Goal: Entertainment & Leisure: Consume media (video, audio)

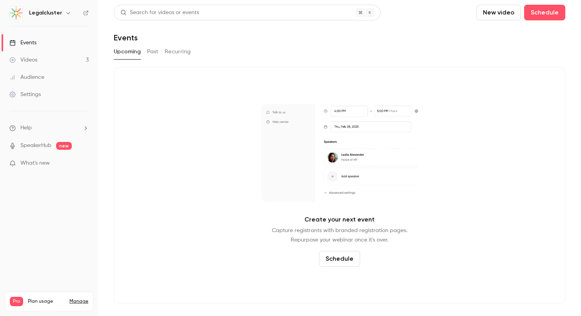
click at [49, 59] on link "Videos 3" at bounding box center [49, 59] width 98 height 17
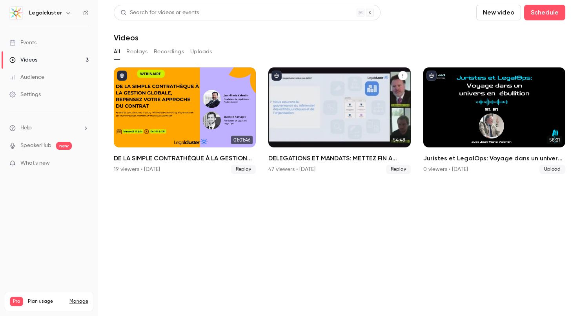
click at [320, 156] on h2 "DELEGATIONS ET MANDATS: METTEZ FIN A L'OPACITE, GAGNEZ EN SECURITE ET EN MAITRI…" at bounding box center [340, 158] width 142 height 9
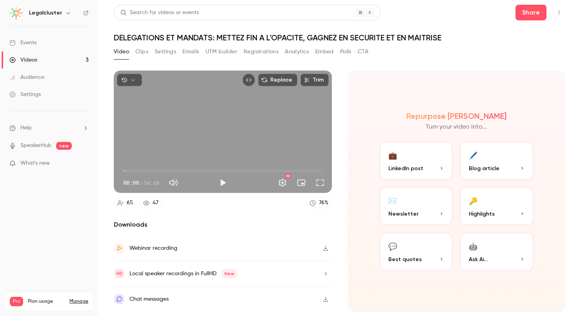
click at [141, 49] on button "Clips" at bounding box center [141, 52] width 13 height 13
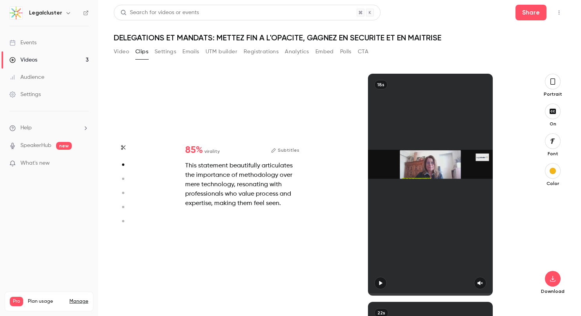
scroll to position [457, 0]
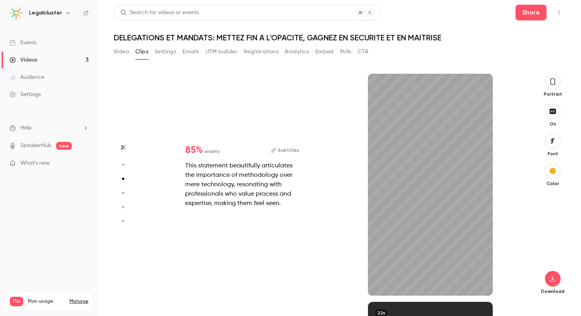
type input "*"
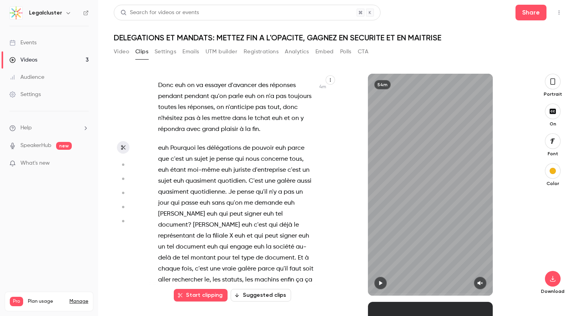
scroll to position [975, 0]
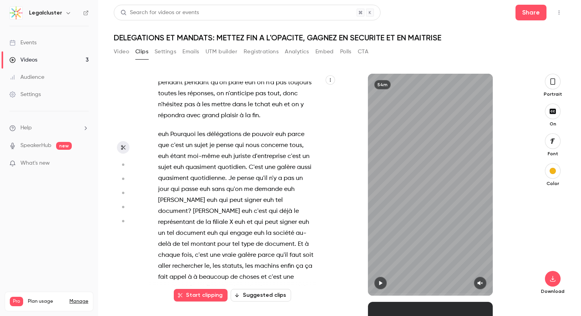
click at [273, 302] on div "Ah . Bonjour à tous , merci d'être là aujourd'hui pour ce premier webinaire euh…" at bounding box center [336, 195] width 376 height 243
click at [273, 298] on button "Suggested clips" at bounding box center [261, 295] width 60 height 13
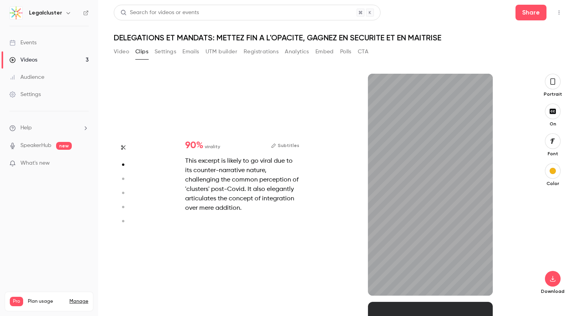
scroll to position [228, 0]
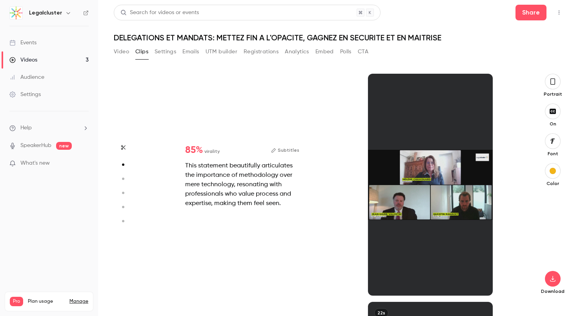
type input "*"
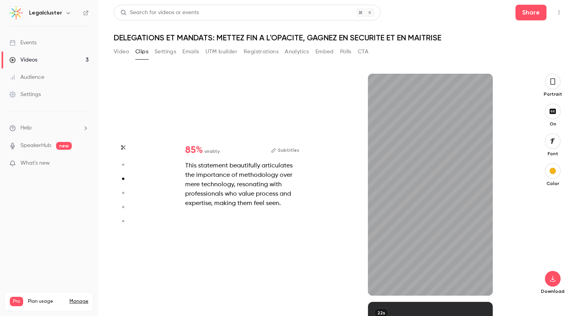
type input "*"
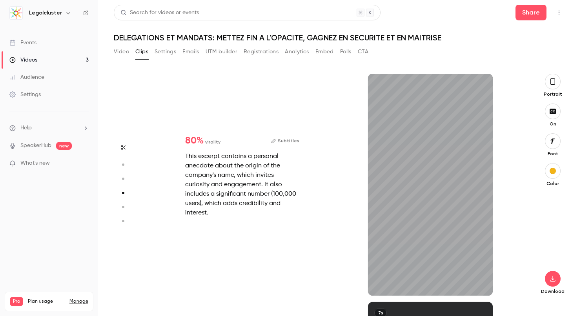
type input "*"
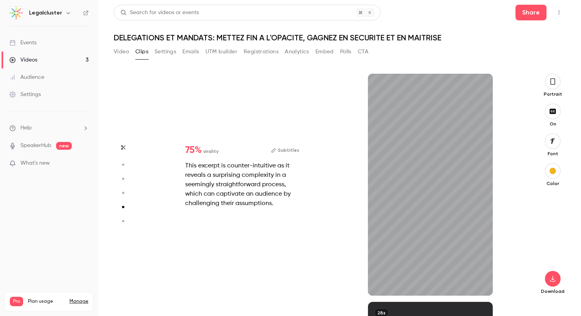
scroll to position [1130, 0]
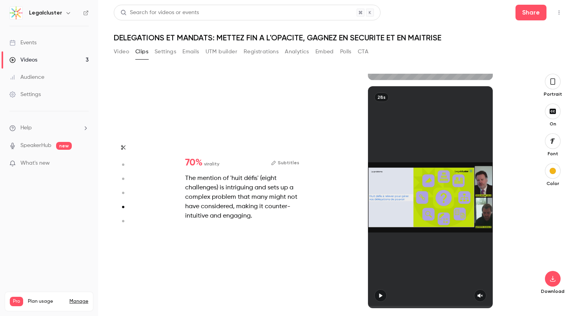
type input "*"
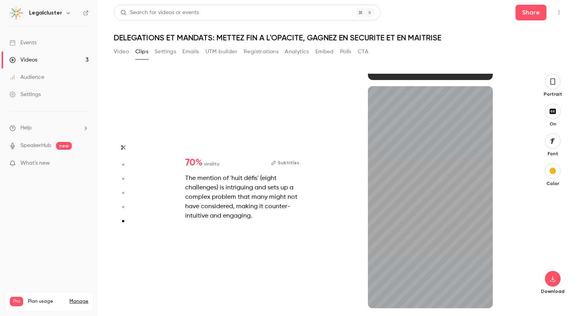
click at [124, 206] on circle "button" at bounding box center [123, 207] width 2 height 2
type input "*"
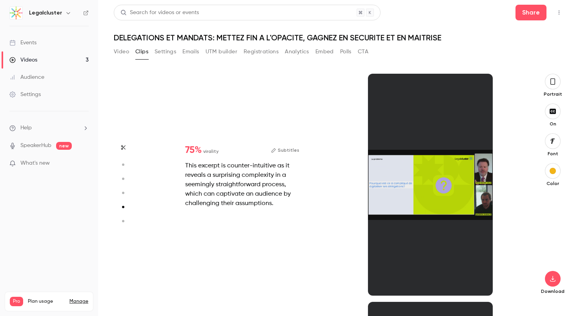
scroll to position [914, 0]
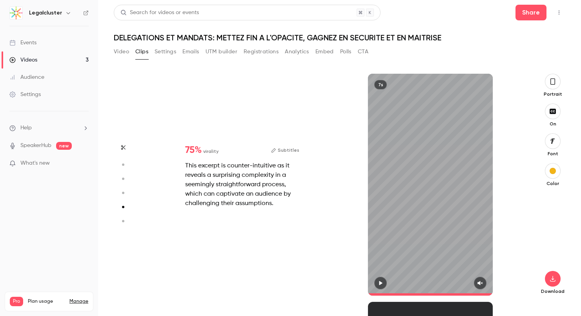
click at [122, 193] on circle "button" at bounding box center [123, 193] width 2 height 2
type input "*"
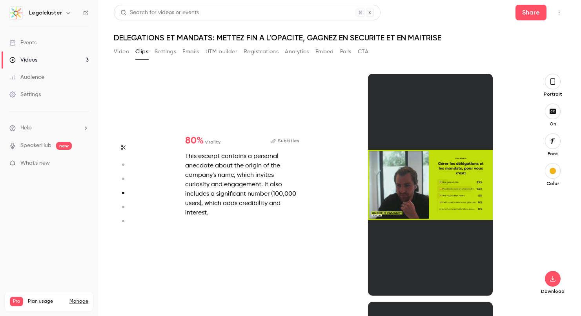
scroll to position [685, 0]
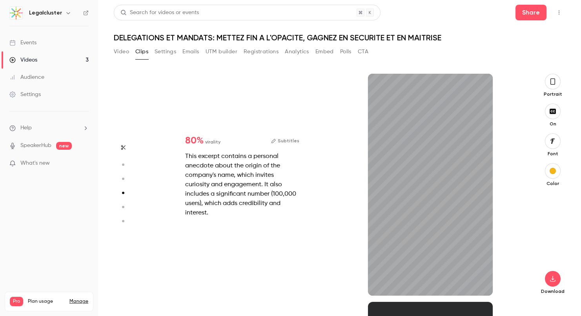
type input "****"
